Goal: Find specific page/section: Find specific page/section

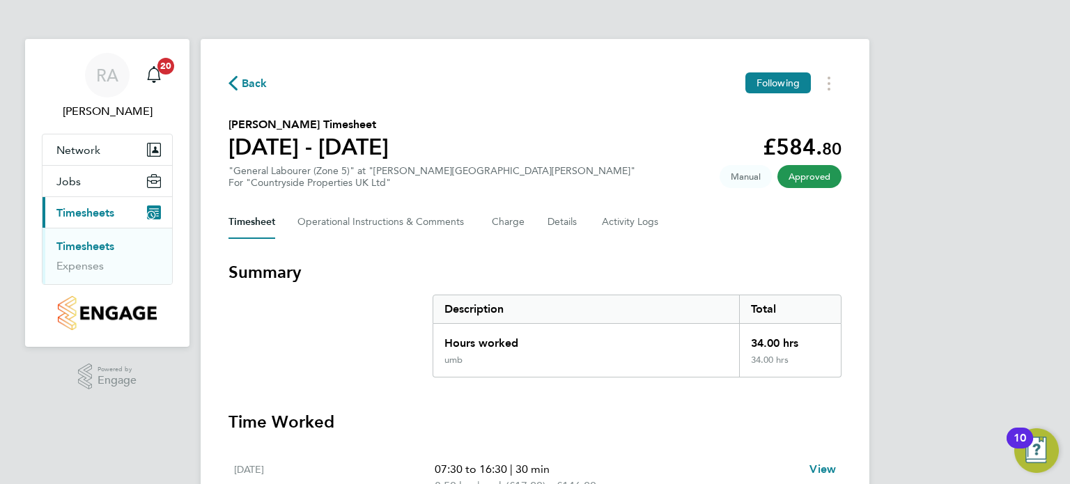
click at [78, 211] on span "Timesheets" at bounding box center [85, 212] width 58 height 13
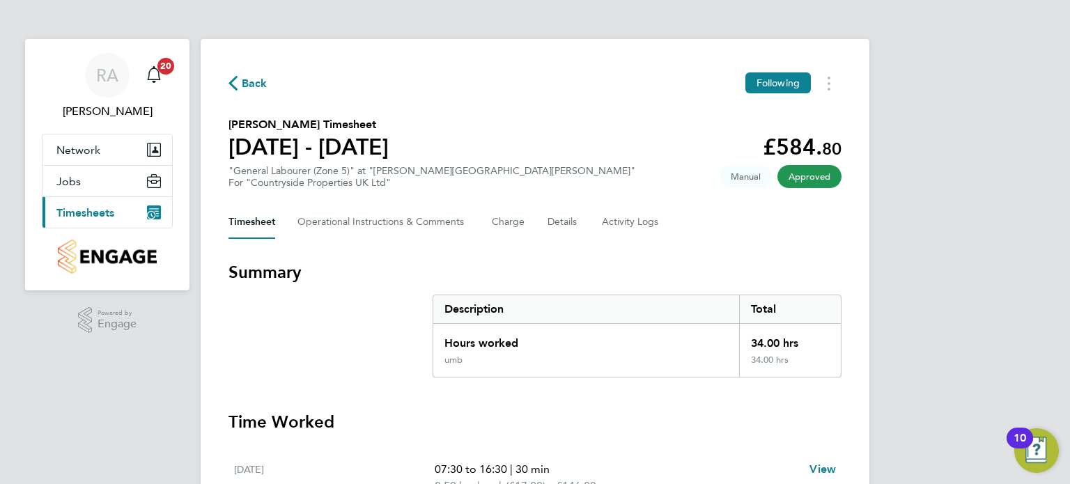
click at [78, 211] on span "Timesheets" at bounding box center [85, 212] width 58 height 13
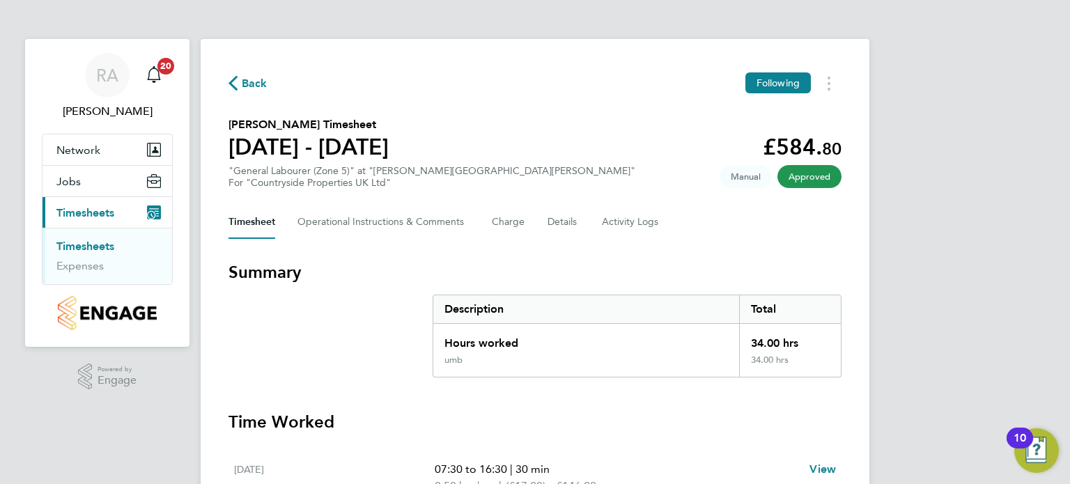
click at [103, 248] on link "Timesheets" at bounding box center [85, 246] width 58 height 13
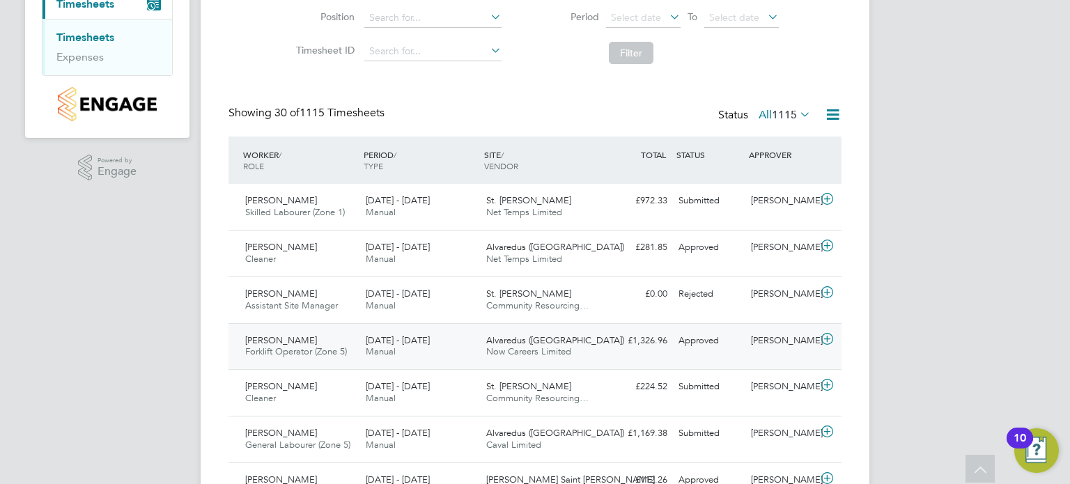
click at [825, 336] on icon at bounding box center [826, 339] width 17 height 11
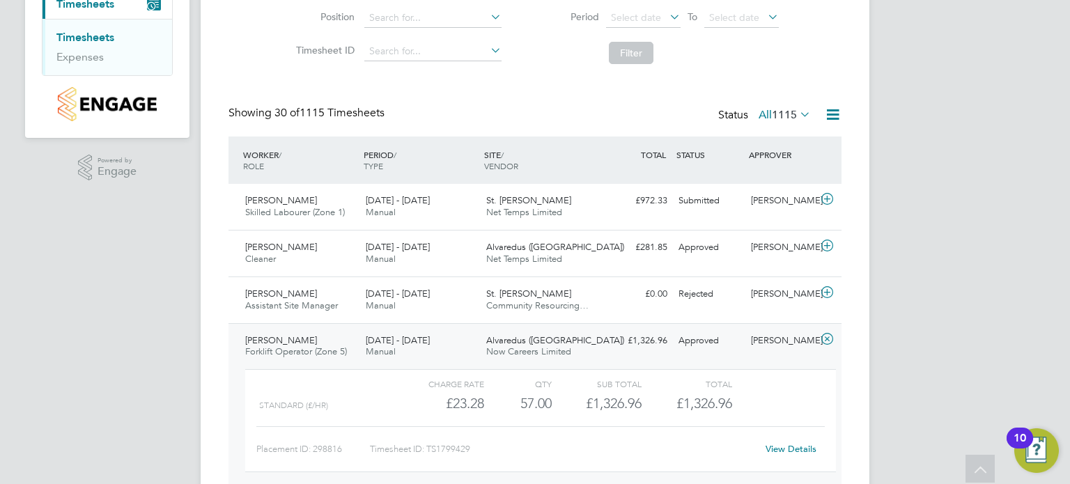
click at [824, 338] on icon at bounding box center [826, 339] width 17 height 11
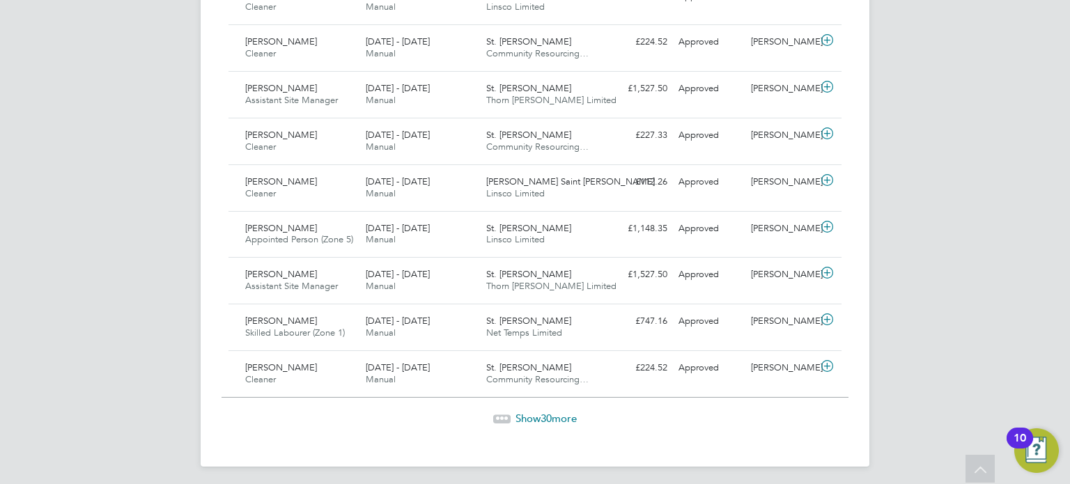
click at [535, 412] on span "Show 30 more" at bounding box center [545, 418] width 61 height 13
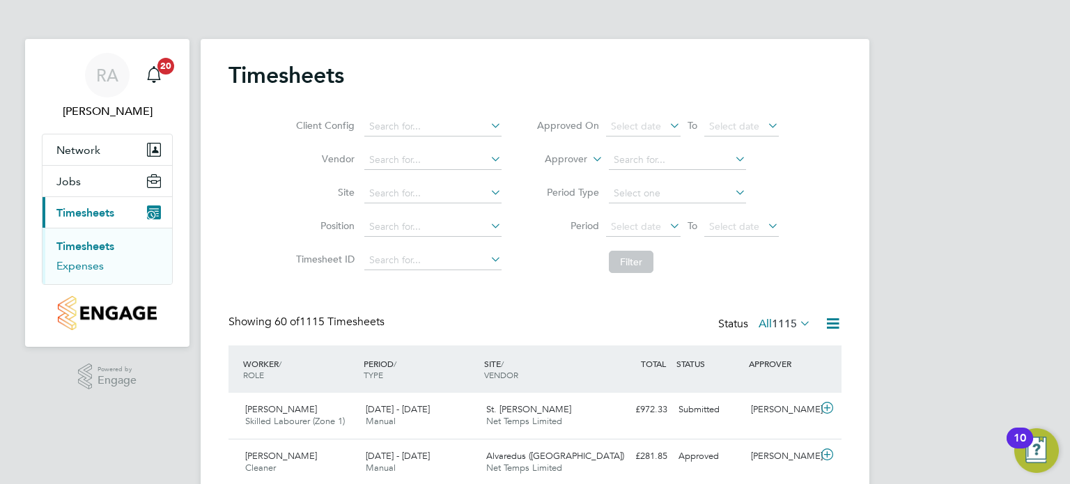
click at [95, 268] on link "Expenses" at bounding box center [79, 265] width 47 height 13
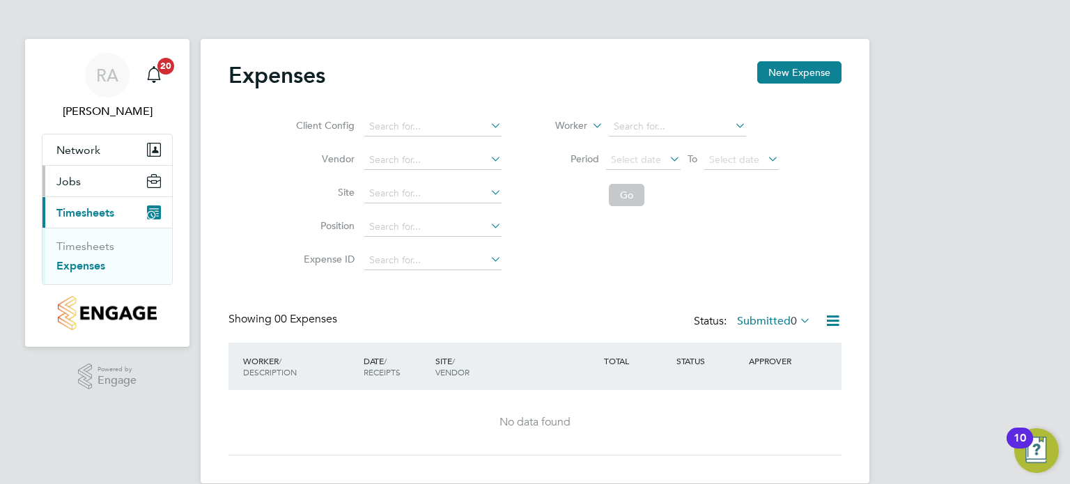
click at [72, 179] on span "Jobs" at bounding box center [68, 181] width 24 height 13
click at [86, 213] on link "Vacancies" at bounding box center [80, 214] width 49 height 13
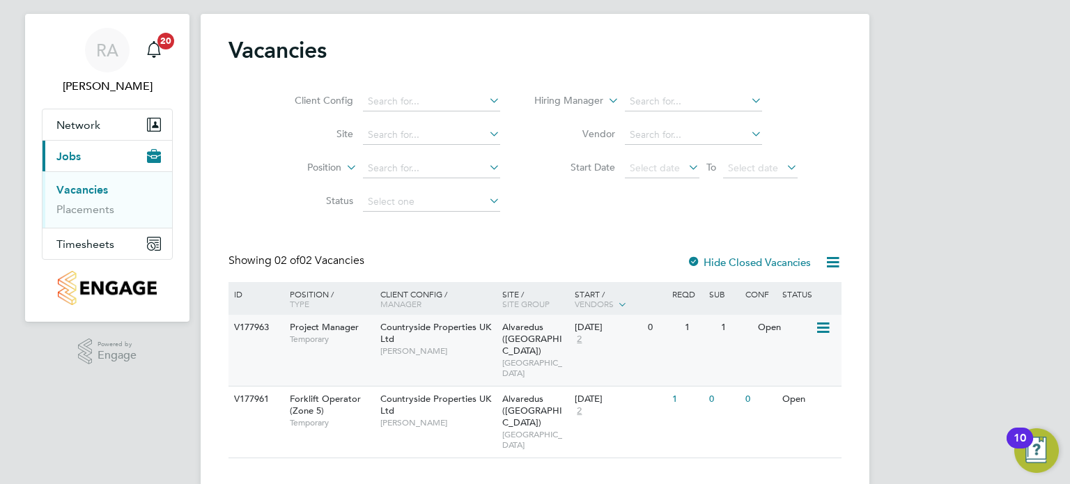
click at [819, 328] on icon at bounding box center [822, 328] width 14 height 17
click at [794, 358] on li "View Details" at bounding box center [788, 359] width 81 height 19
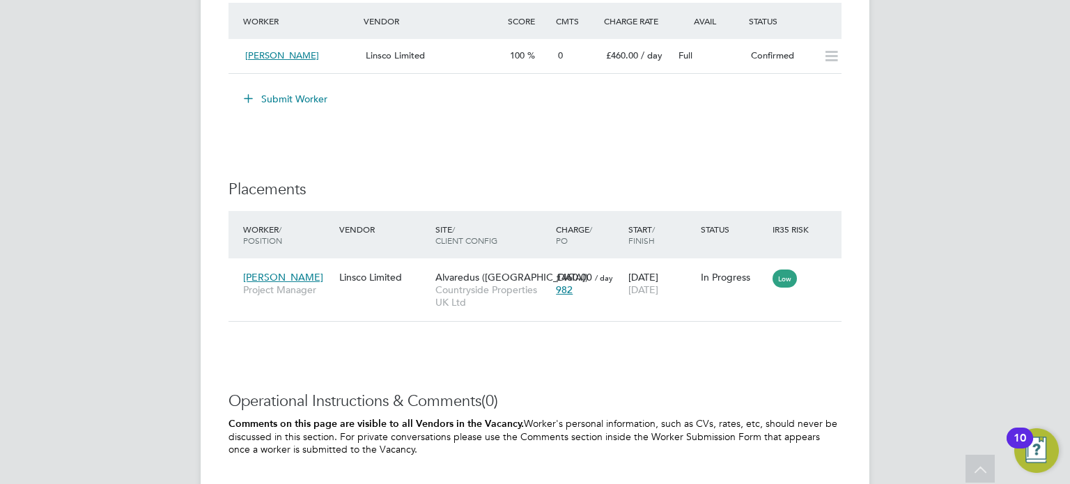
scroll to position [1290, 0]
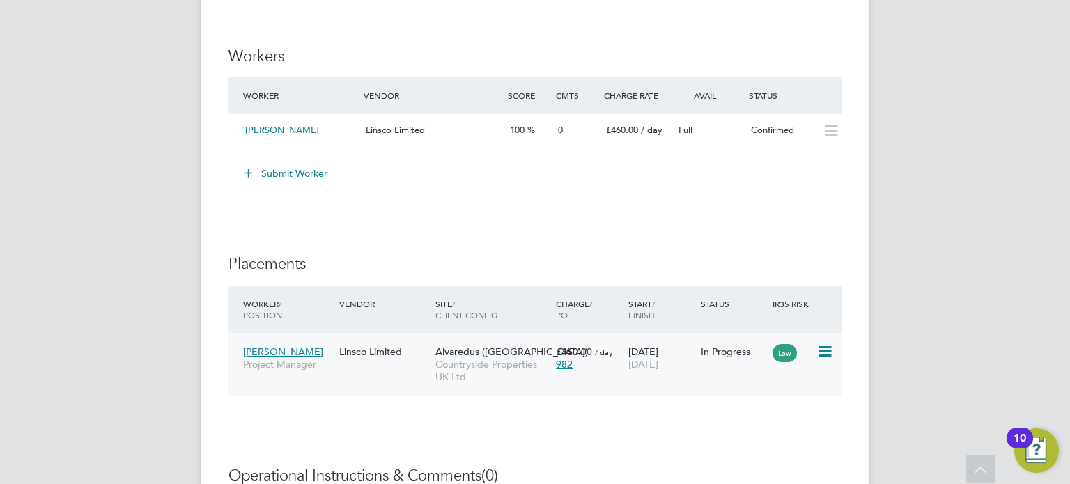
click at [302, 348] on span "[PERSON_NAME]" at bounding box center [283, 351] width 80 height 13
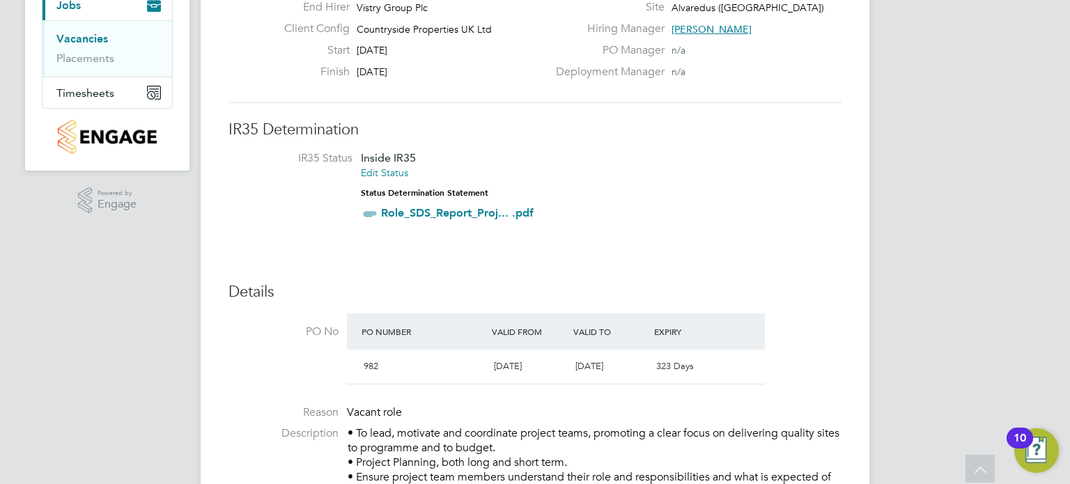
scroll to position [0, 0]
